Goal: Communication & Community: Answer question/provide support

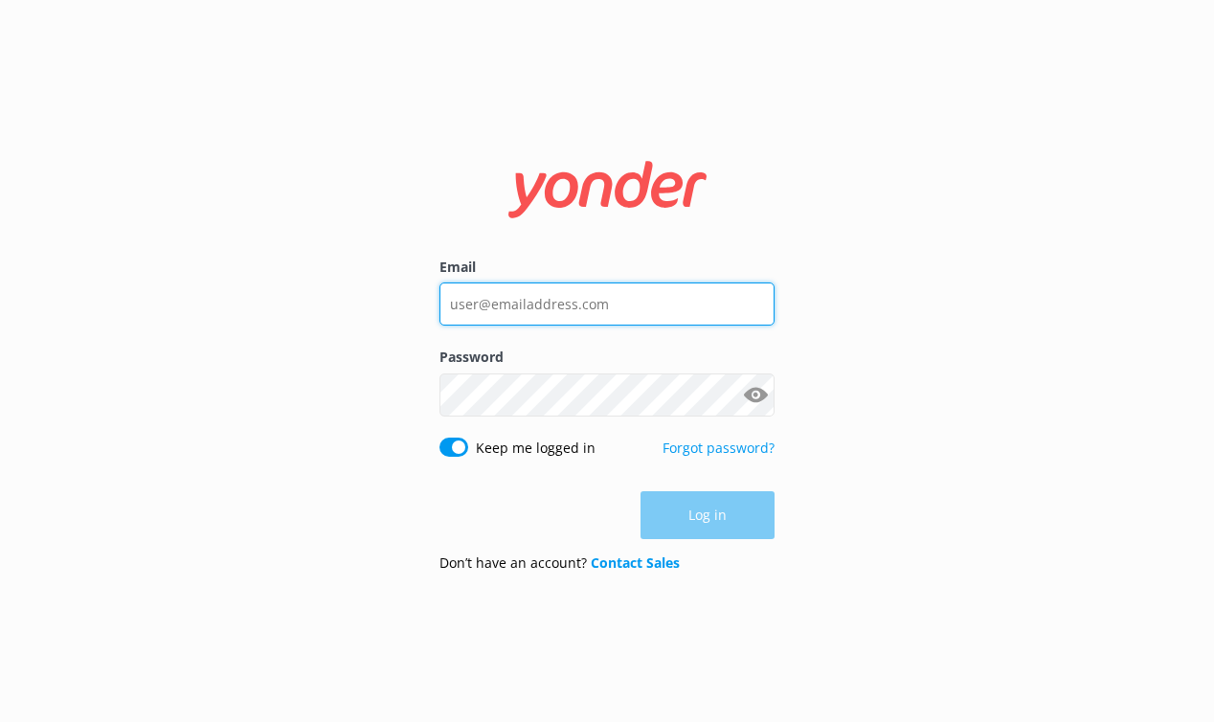
click at [566, 323] on input "Email" at bounding box center [606, 303] width 335 height 43
type input "a"
click at [0, 721] on com-1password-button at bounding box center [0, 722] width 0 height 0
click at [562, 298] on input "a" at bounding box center [606, 303] width 335 height 43
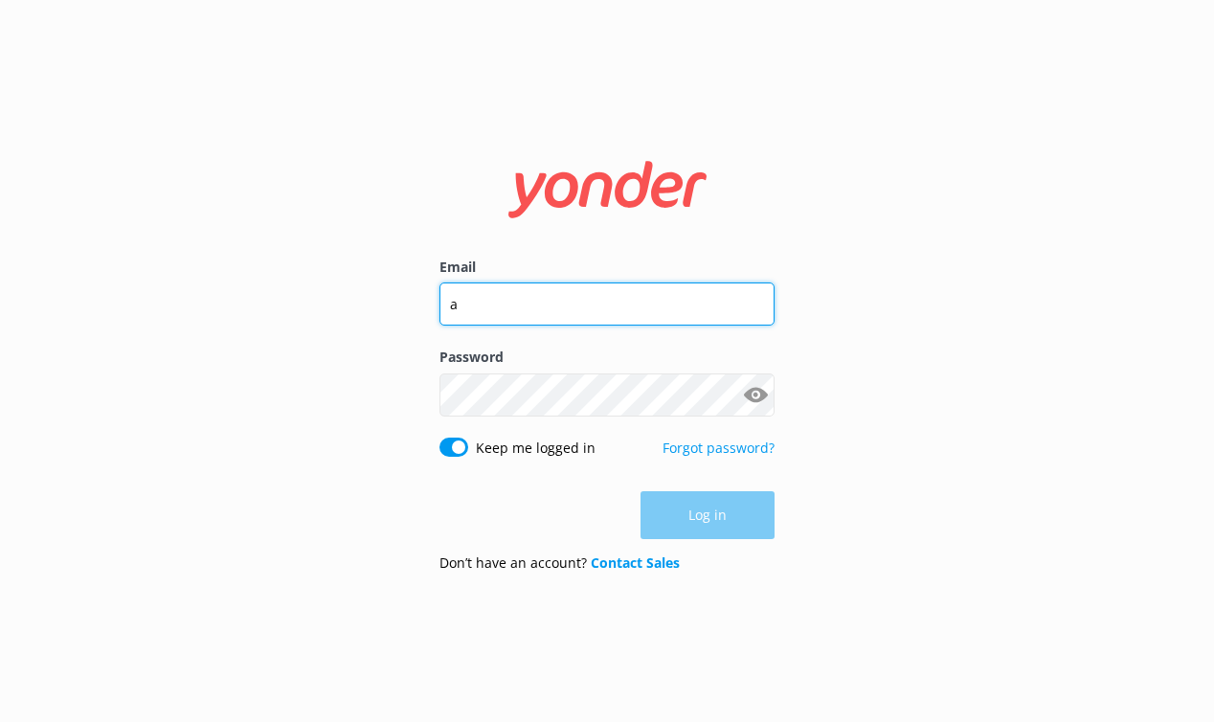
click at [0, 721] on com-1password-button at bounding box center [0, 722] width 0 height 0
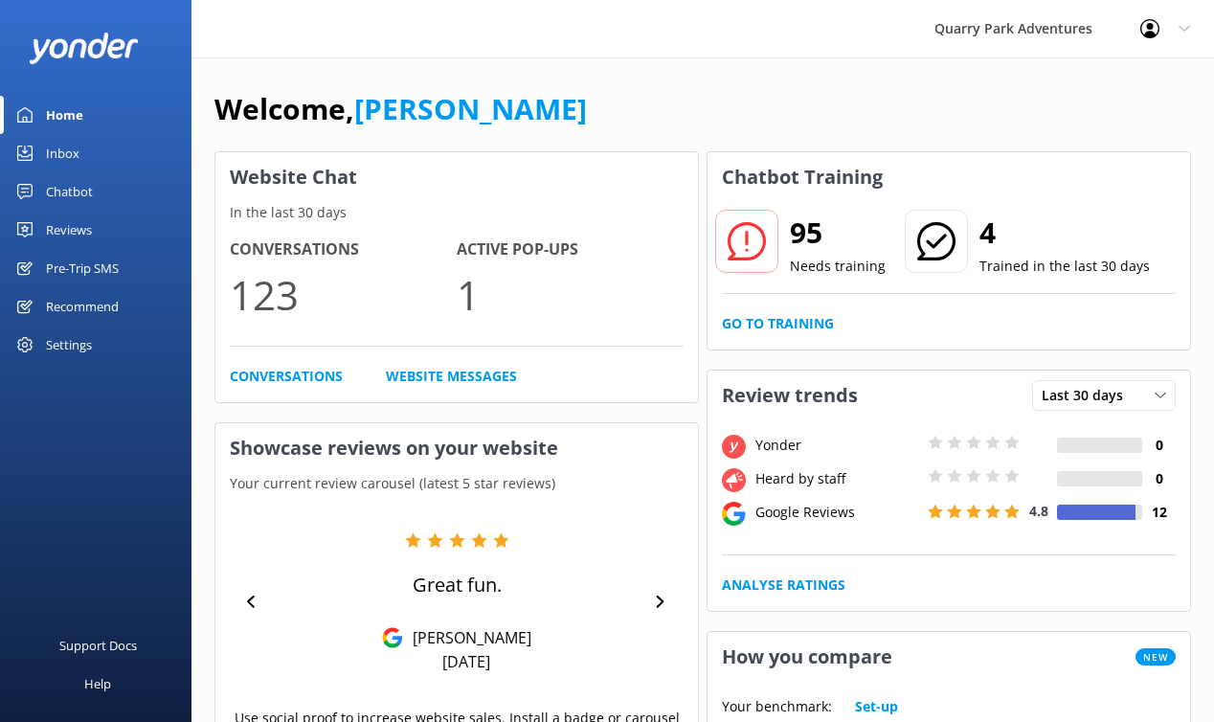
click at [616, 140] on div "Welcome, [PERSON_NAME]" at bounding box center [702, 118] width 976 height 65
click at [111, 151] on link "Inbox" at bounding box center [95, 153] width 191 height 38
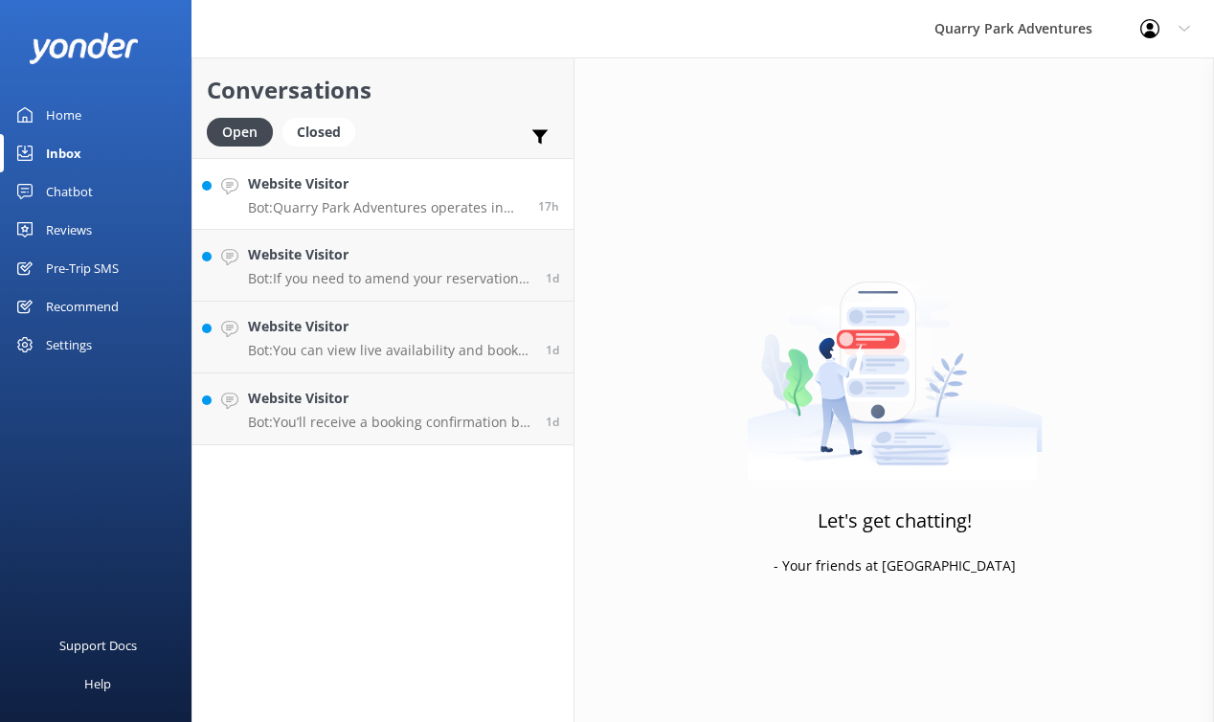
click at [409, 180] on h4 "Website Visitor" at bounding box center [386, 183] width 276 height 21
